Goal: Information Seeking & Learning: Learn about a topic

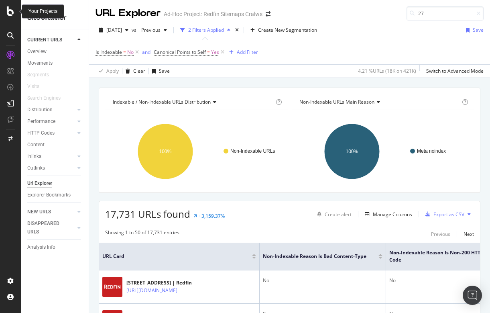
click at [8, 11] on icon at bounding box center [10, 11] width 7 height 10
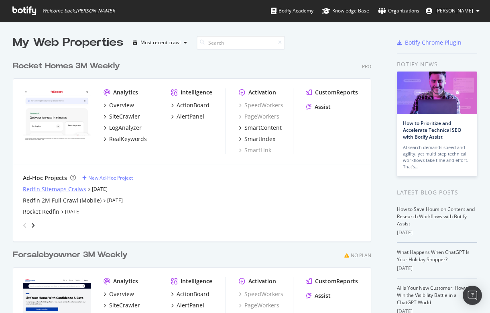
click at [45, 188] on div "Redfin Sitemaps Cralws" at bounding box center [54, 189] width 63 height 8
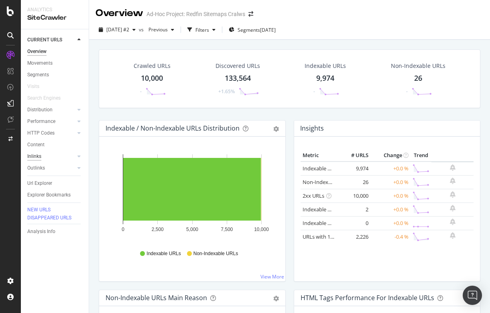
click at [38, 153] on div "Inlinks" at bounding box center [34, 156] width 14 height 8
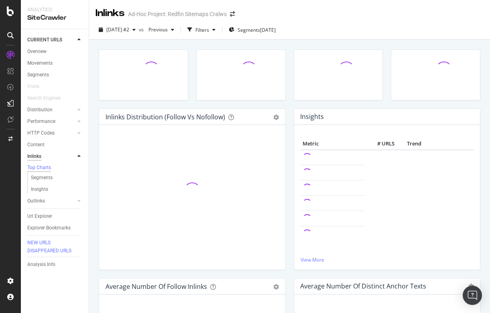
click at [39, 157] on div "Inlinks" at bounding box center [34, 156] width 14 height 8
click at [39, 202] on div "Outlinks" at bounding box center [36, 201] width 18 height 8
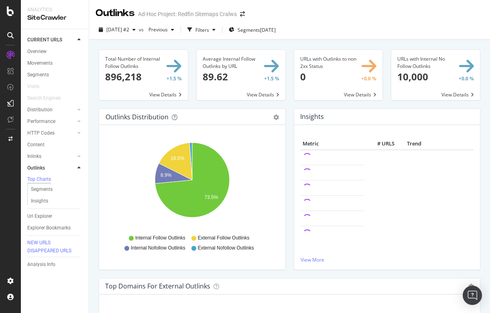
click at [128, 80] on span at bounding box center [143, 75] width 89 height 50
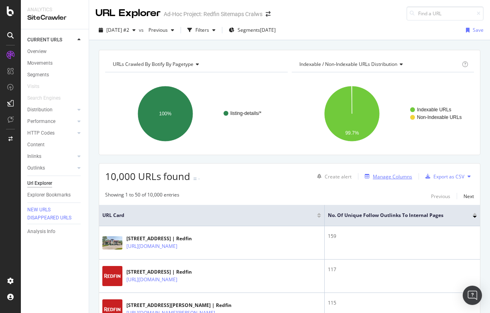
click at [392, 177] on div "Manage Columns" at bounding box center [392, 176] width 39 height 7
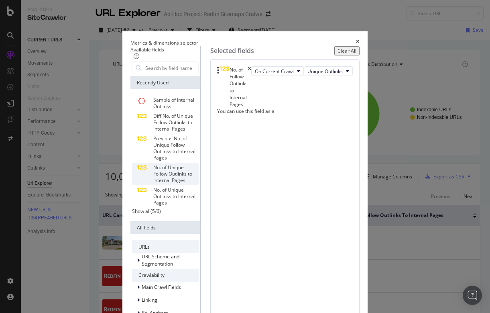
click at [153, 164] on span "No. of Unique Follow Outlinks to Internal Pages" at bounding box center [172, 174] width 39 height 20
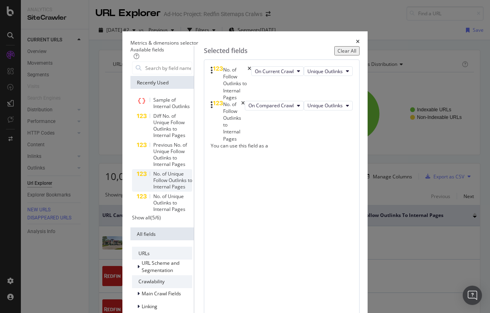
click at [153, 170] on span "No. of Unique Follow Outlinks to Internal Pages" at bounding box center [172, 180] width 39 height 20
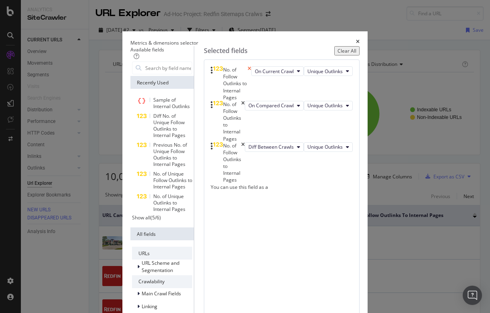
click at [251, 79] on icon "times" at bounding box center [250, 83] width 4 height 35
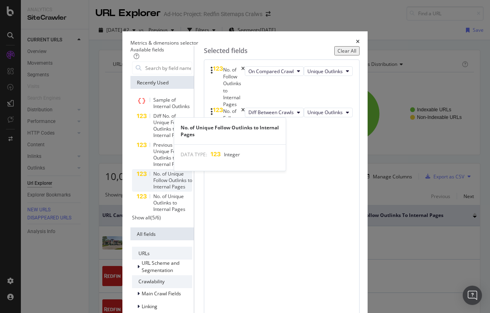
click at [153, 170] on span "No. of Unique Follow Outlinks to Internal Pages" at bounding box center [172, 180] width 39 height 20
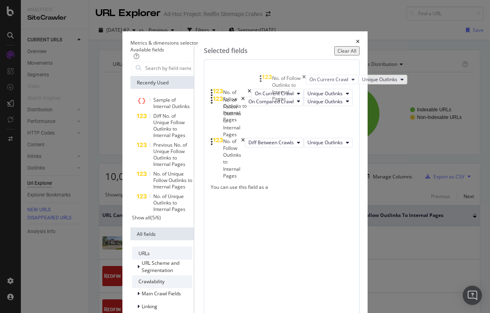
drag, startPoint x: 269, startPoint y: 143, endPoint x: 267, endPoint y: 81, distance: 61.1
click at [267, 81] on body "Analytics SiteCrawler CURRENT URLS Overview Movements Segments Visits Search En…" at bounding box center [245, 156] width 490 height 313
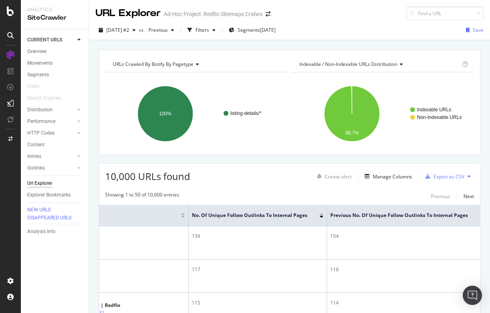
scroll to position [0, 111]
click at [136, 29] on icon "button" at bounding box center [133, 30] width 3 height 5
click at [335, 51] on div "URLs Crawled By Botify By pagetype Chart (by Value) Table Expand Export as CSV …" at bounding box center [290, 102] width 382 height 105
click at [475, 216] on div at bounding box center [476, 217] width 4 height 2
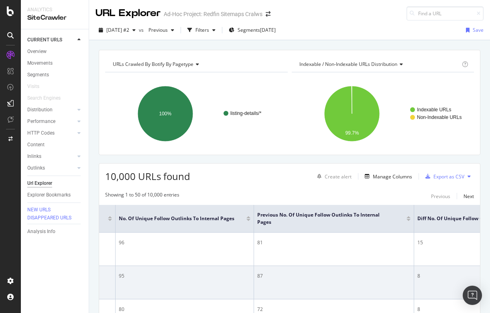
scroll to position [0, 143]
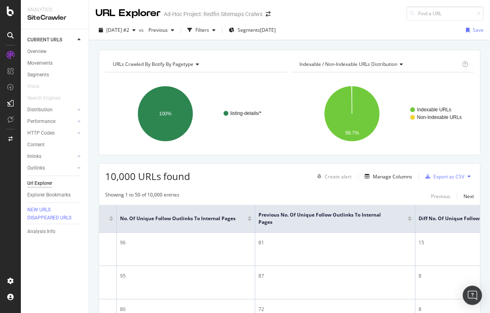
click at [410, 220] on div at bounding box center [410, 220] width 4 height 2
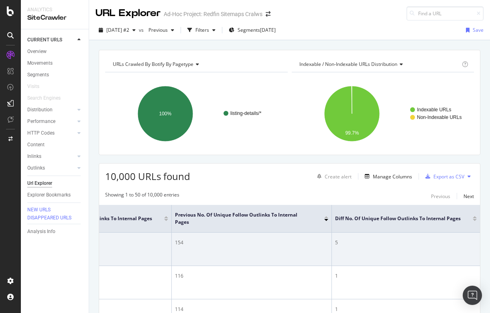
scroll to position [0, 226]
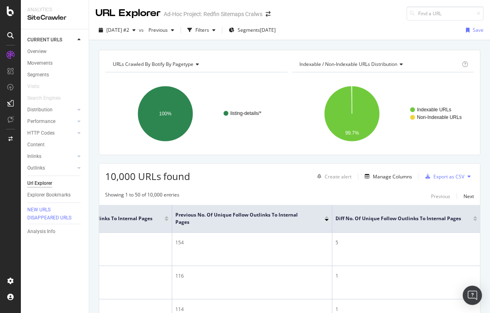
click at [475, 219] on div at bounding box center [475, 220] width 4 height 2
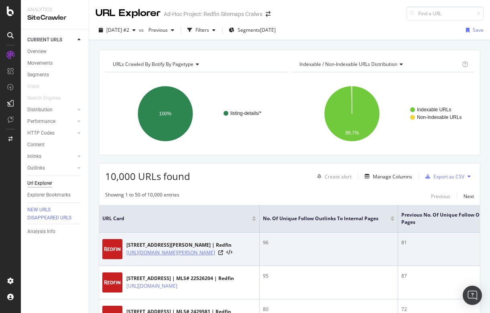
drag, startPoint x: 124, startPoint y: 249, endPoint x: 214, endPoint y: 255, distance: 89.3
click at [214, 255] on div "[STREET_ADDRESS][PERSON_NAME] | Redfin [URL][DOMAIN_NAME][PERSON_NAME]" at bounding box center [179, 249] width 154 height 20
click at [223, 252] on icon at bounding box center [220, 252] width 5 height 5
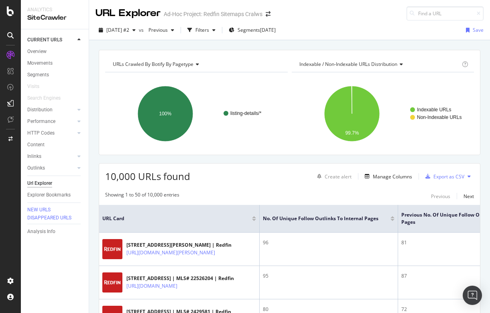
click at [39, 181] on div "Url Explorer" at bounding box center [39, 183] width 25 height 8
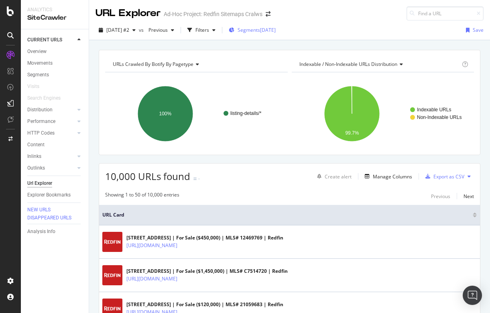
click at [260, 31] on span "Segments" at bounding box center [249, 29] width 22 height 7
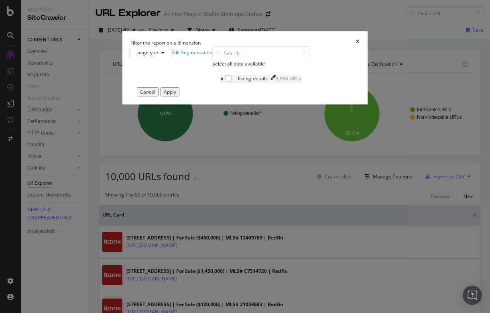
click at [220, 83] on div "modal" at bounding box center [222, 79] width 5 height 8
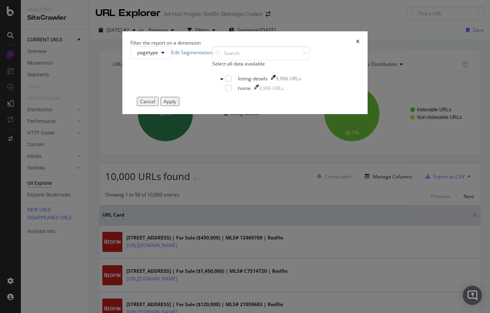
click at [356, 46] on icon "times" at bounding box center [358, 42] width 4 height 7
